Goal: Task Accomplishment & Management: Use online tool/utility

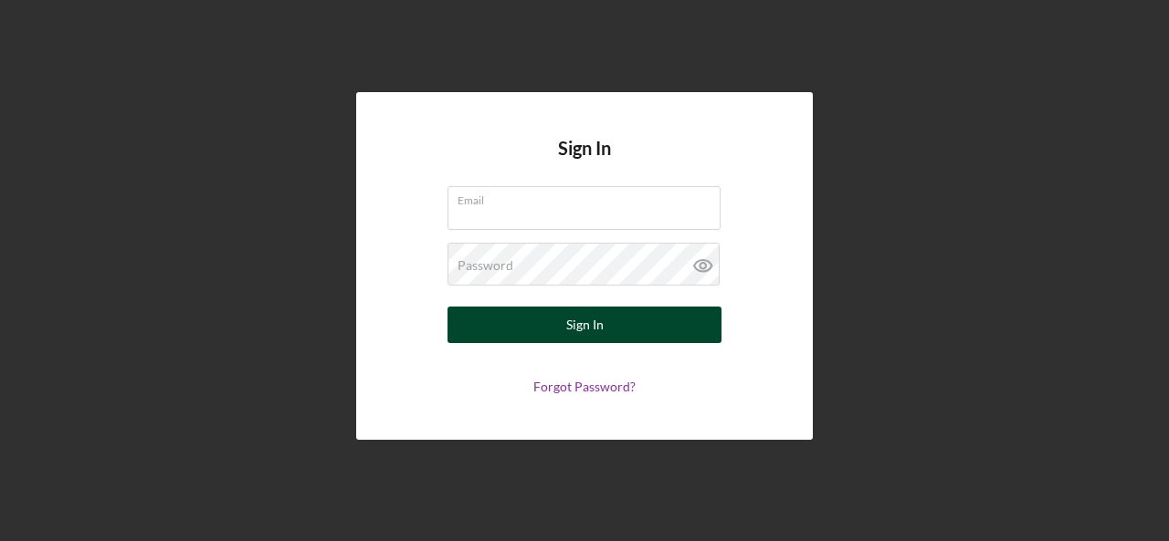
type input "[EMAIL_ADDRESS][DOMAIN_NAME]"
click at [655, 327] on button "Sign In" at bounding box center [584, 325] width 274 height 37
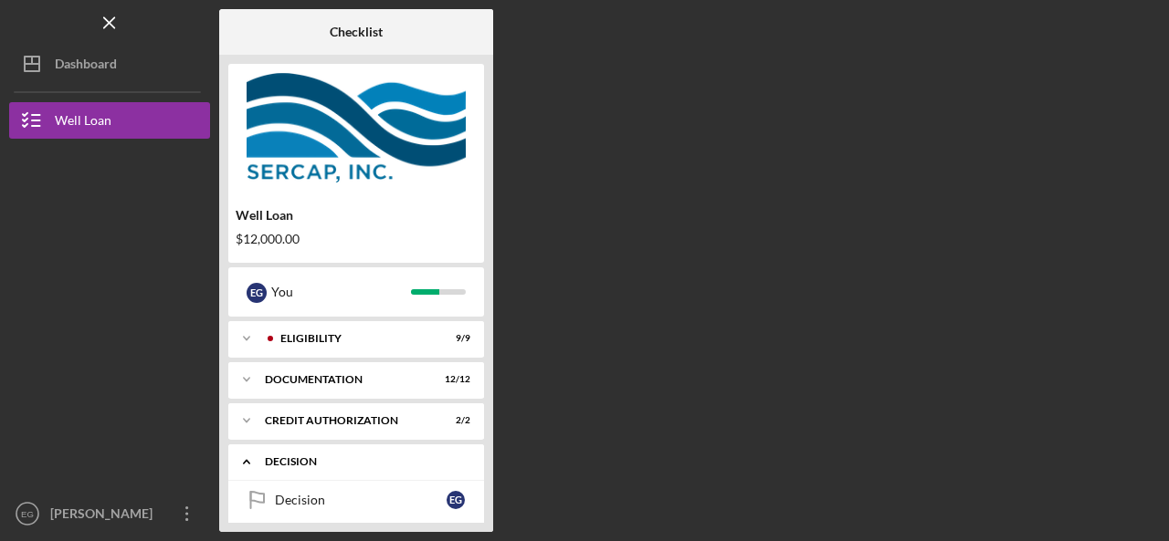
click at [365, 465] on div "Decision" at bounding box center [363, 462] width 196 height 11
click at [356, 419] on div "CREDIT AUTHORIZATION" at bounding box center [363, 420] width 196 height 11
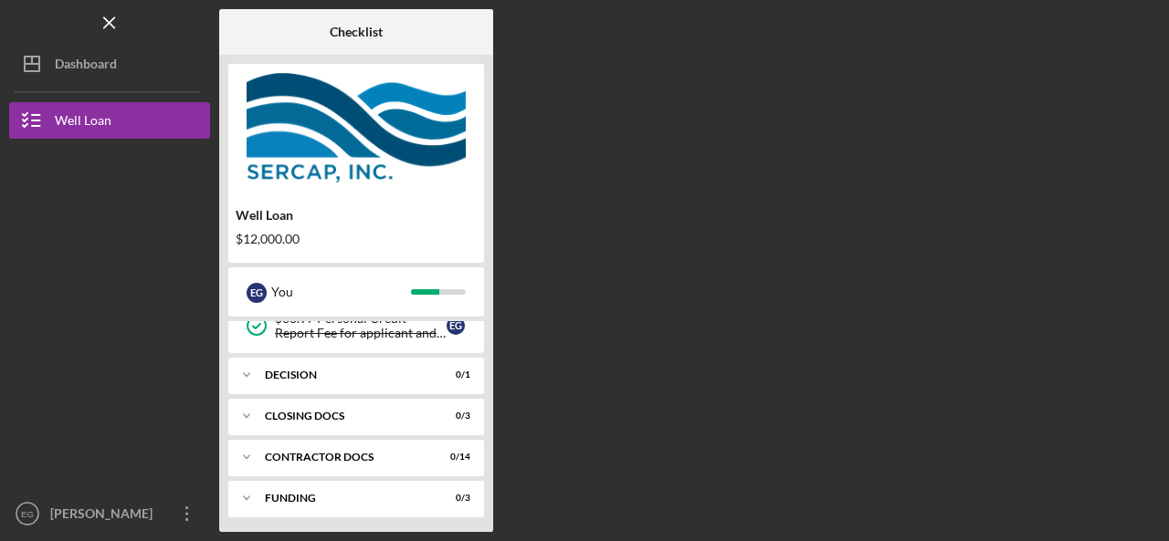
scroll to position [172, 0]
click at [398, 370] on div "Decision" at bounding box center [363, 373] width 196 height 11
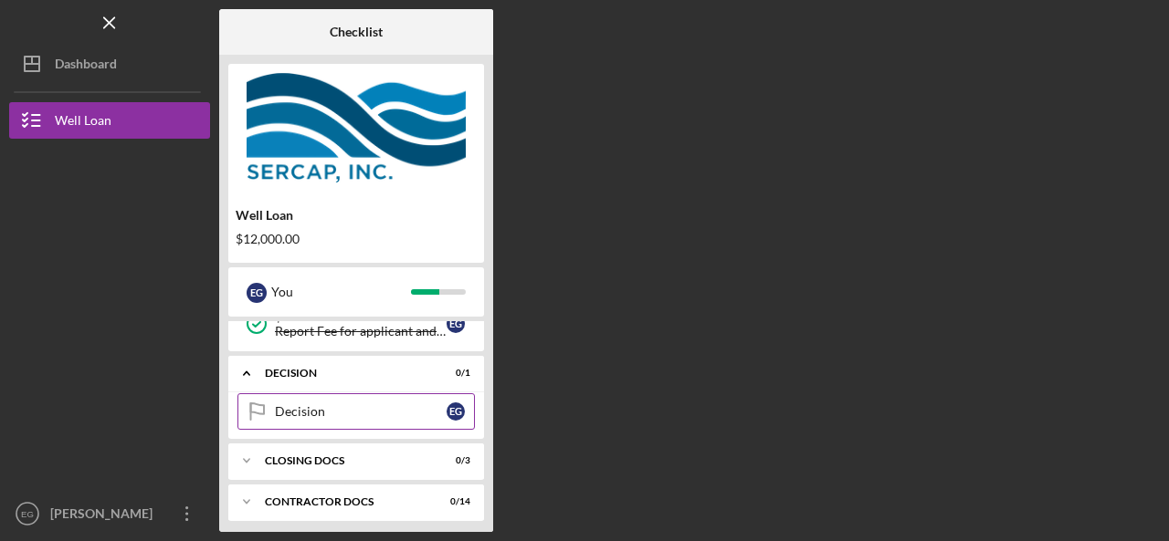
click at [352, 416] on div "Decision" at bounding box center [361, 411] width 172 height 15
